Goal: Task Accomplishment & Management: Use online tool/utility

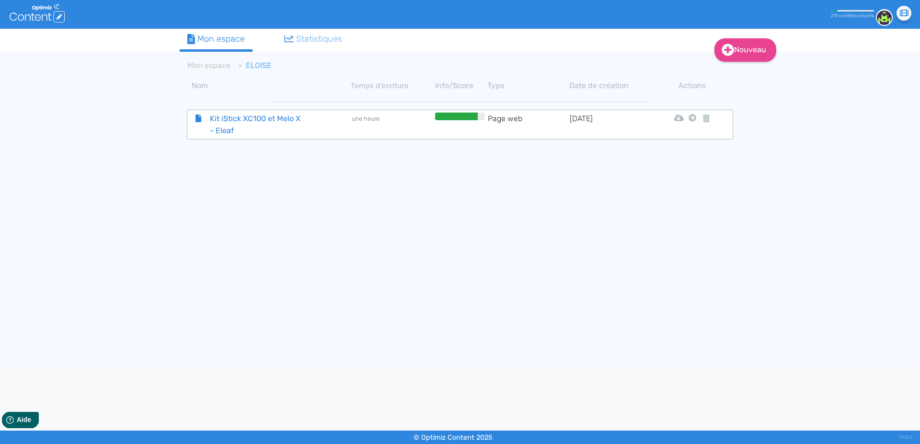
click at [230, 117] on span "Kit iStick XC100 et Melo X - Eleaf" at bounding box center [257, 125] width 108 height 24
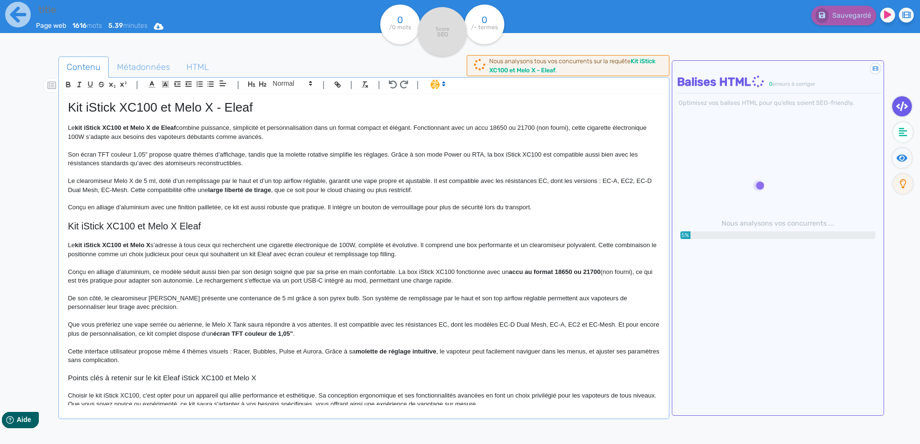
type input "Kit iStick XC100 et Melo X - Eleaf"
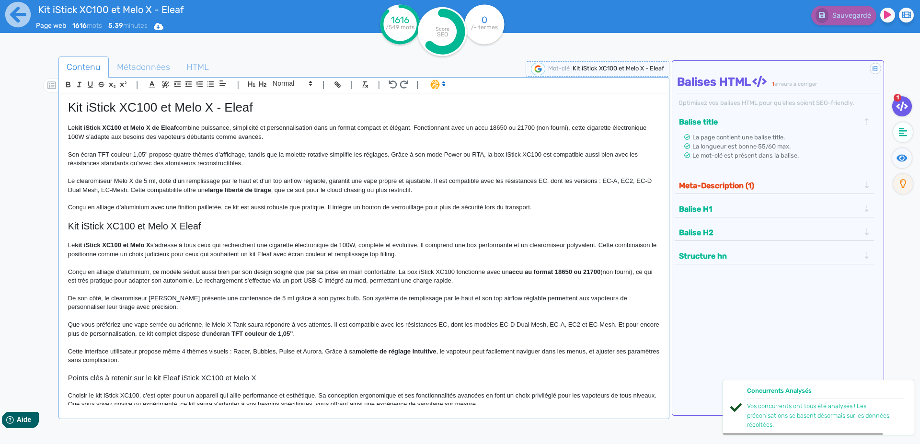
click at [207, 168] on p "Son écran TFT couleur 1,05" propose quatre thèmes d’affichage, tandis que la mo…" at bounding box center [364, 159] width 592 height 18
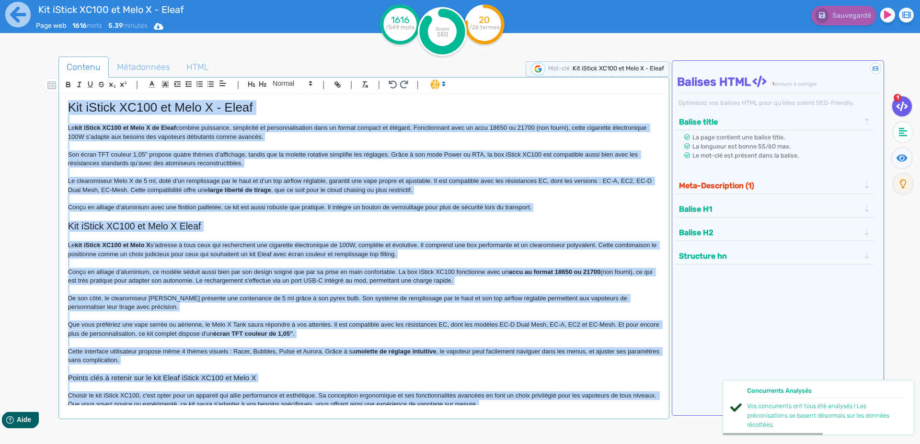
copy div "Lor iPsumd SI447 am Cons A - Elits Do eiu tEmpor IN782 ut Labo E do Magna aliqu…"
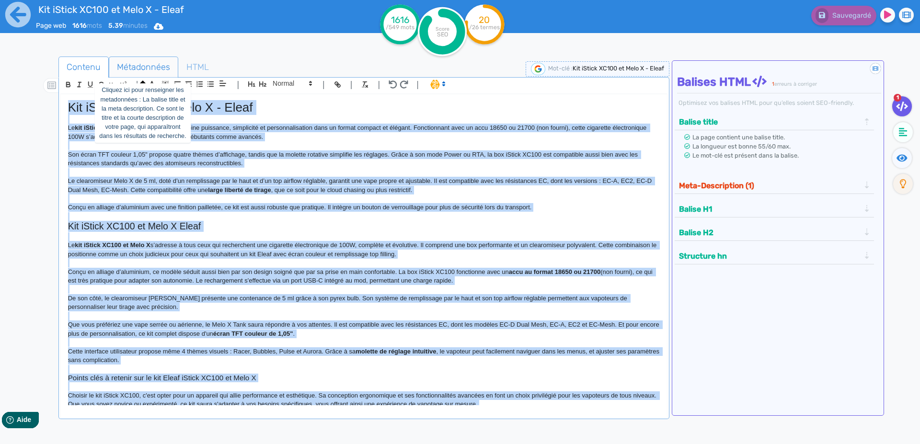
click at [129, 64] on span "Métadonnées" at bounding box center [143, 67] width 69 height 26
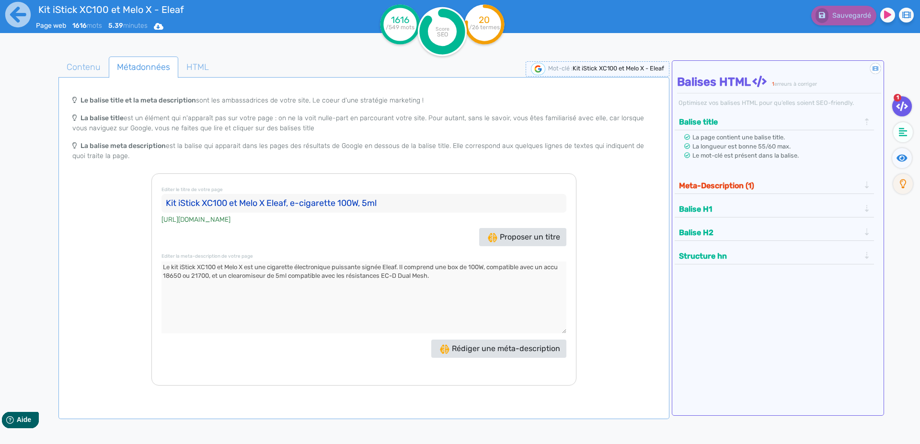
click at [172, 202] on input "Kit iStick XC100 et Melo X Eleaf, e-cigarette 100W, 5ml" at bounding box center [363, 203] width 405 height 19
click at [167, 267] on textarea at bounding box center [363, 298] width 405 height 72
